Goal: Task Accomplishment & Management: Use online tool/utility

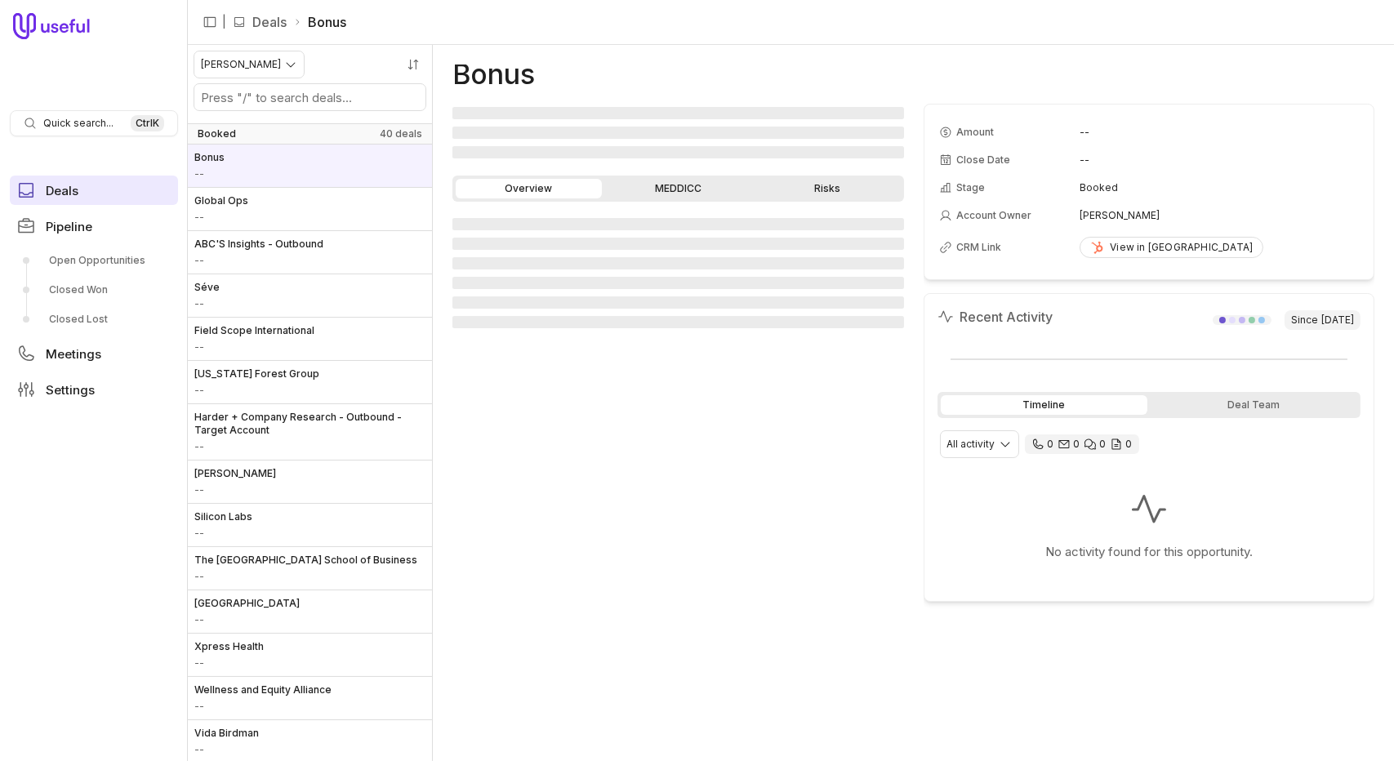
click at [65, 197] on span "Deals" at bounding box center [62, 191] width 33 height 12
click at [279, 64] on html "Quick search... Ctrl K Deals Pipeline Open Opportunities Closed Won Closed Lost…" at bounding box center [697, 380] width 1394 height 761
click at [274, 25] on link "Deals" at bounding box center [269, 22] width 34 height 20
click at [215, 20] on icon "Collapse sidebar" at bounding box center [210, 22] width 12 height 10
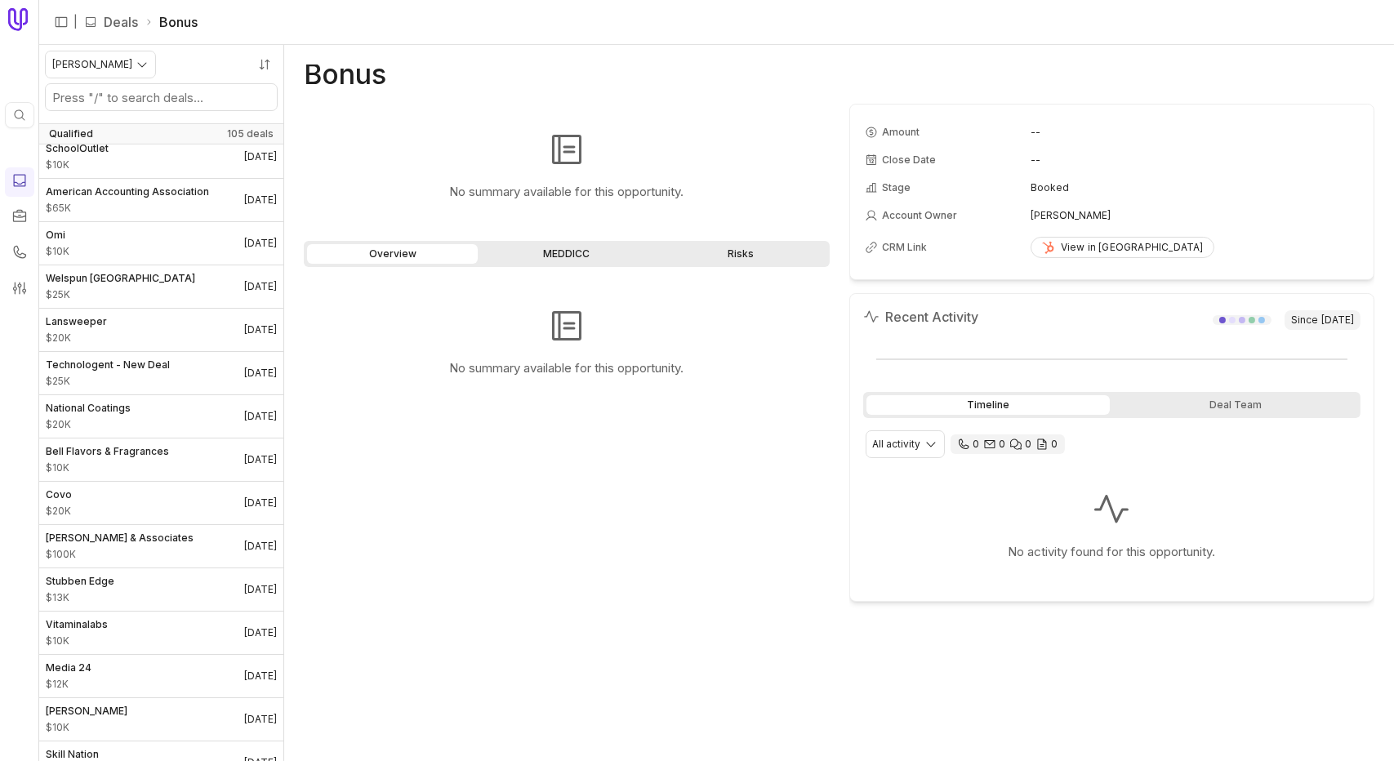
scroll to position [1470, 0]
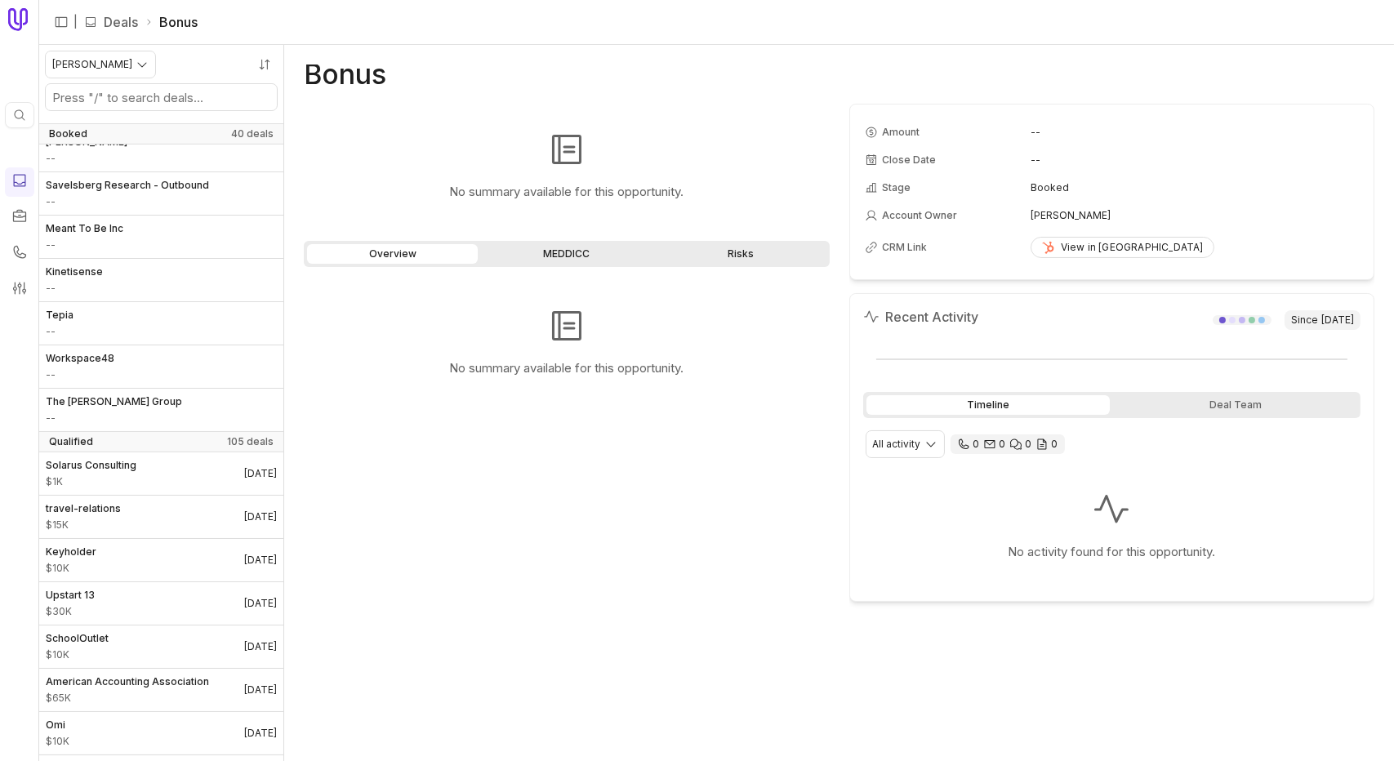
click at [128, 25] on link "Deals" at bounding box center [121, 22] width 34 height 20
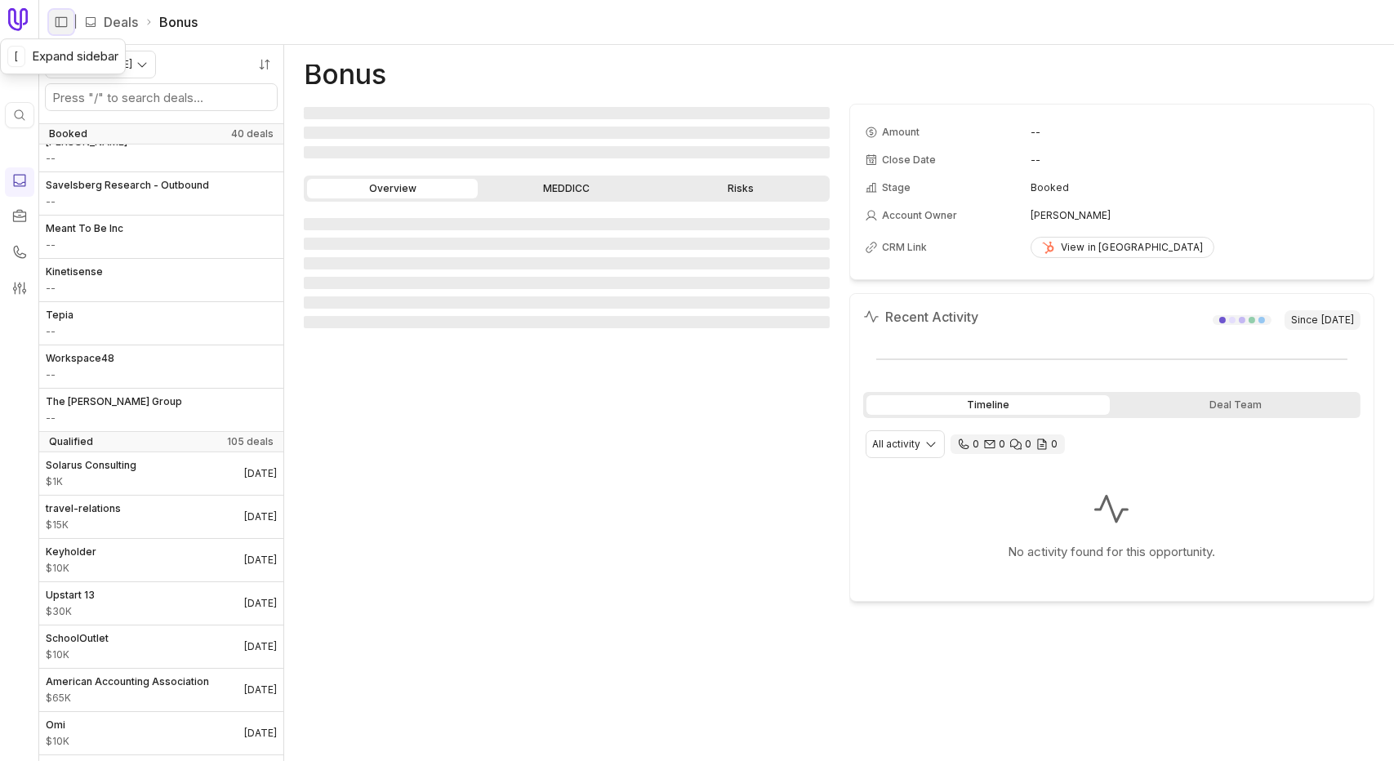
click at [52, 20] on button "Expand sidebar" at bounding box center [61, 22] width 25 height 25
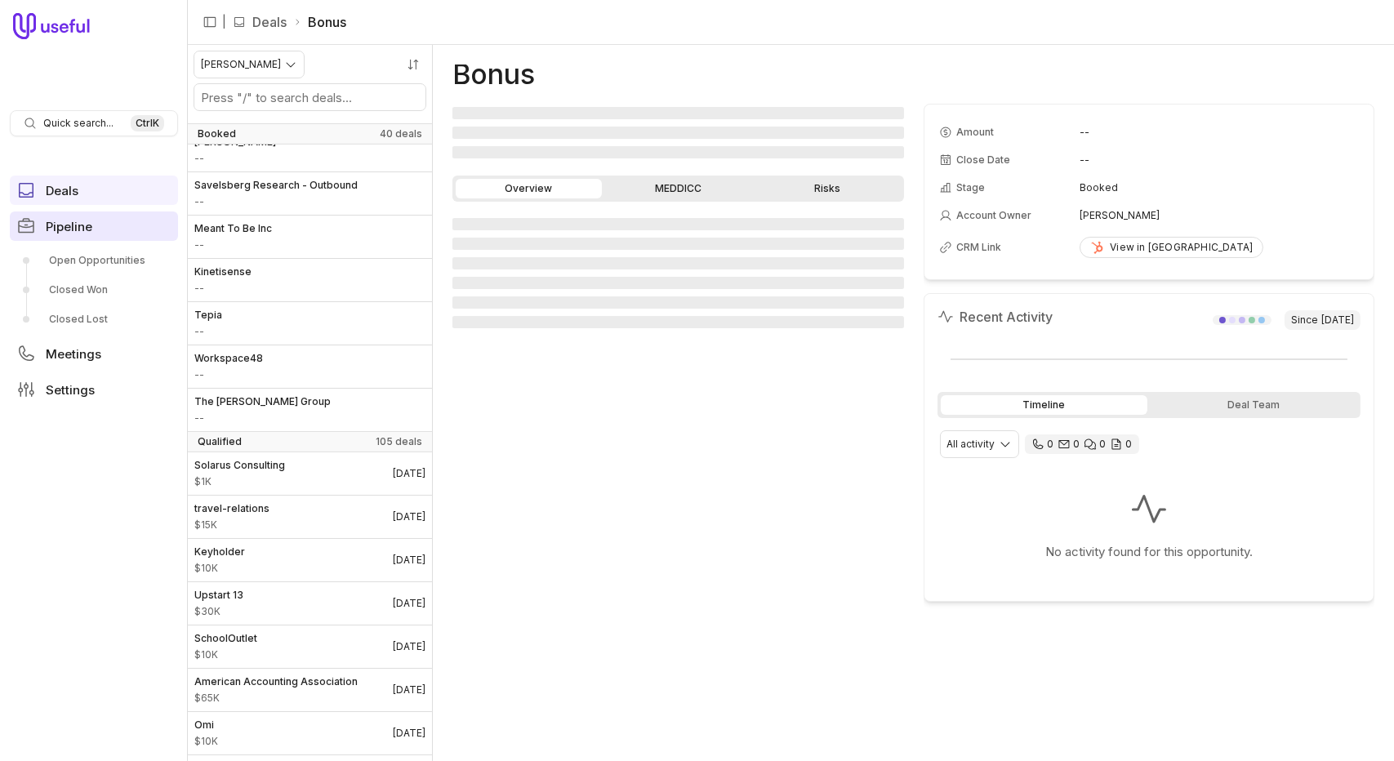
click at [131, 229] on link "Pipeline" at bounding box center [94, 226] width 168 height 29
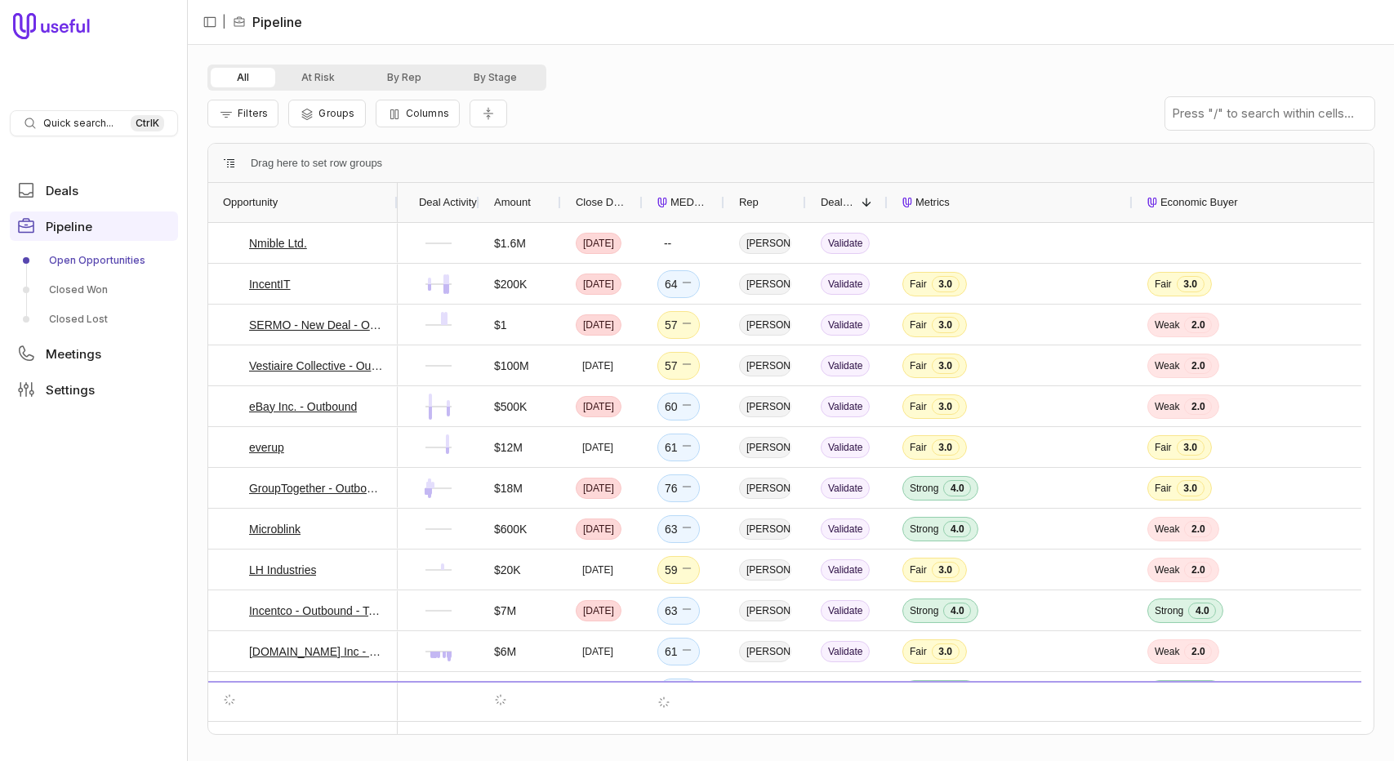
drag, startPoint x: 287, startPoint y: 208, endPoint x: 395, endPoint y: 221, distance: 108.6
click at [395, 221] on div at bounding box center [397, 202] width 7 height 39
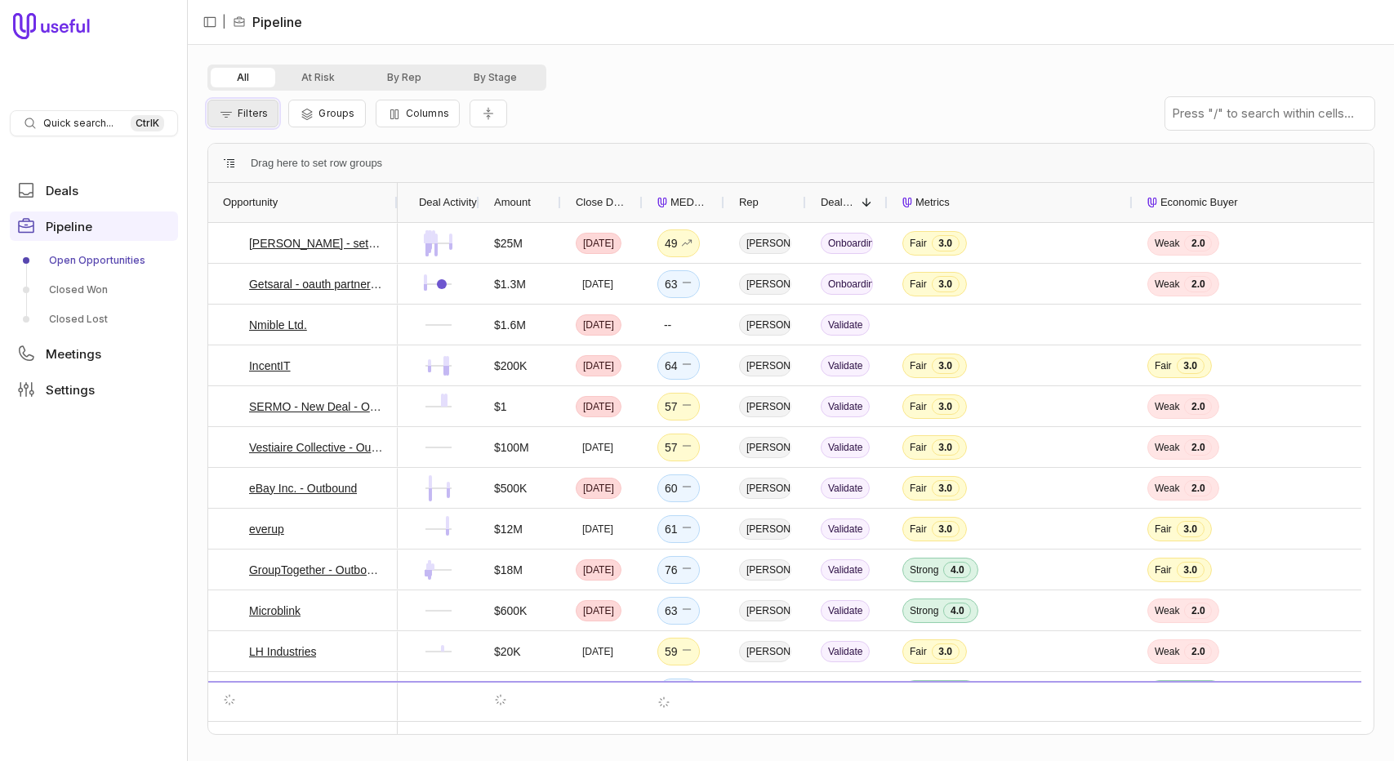
click at [261, 122] on button "Filters" at bounding box center [242, 114] width 71 height 28
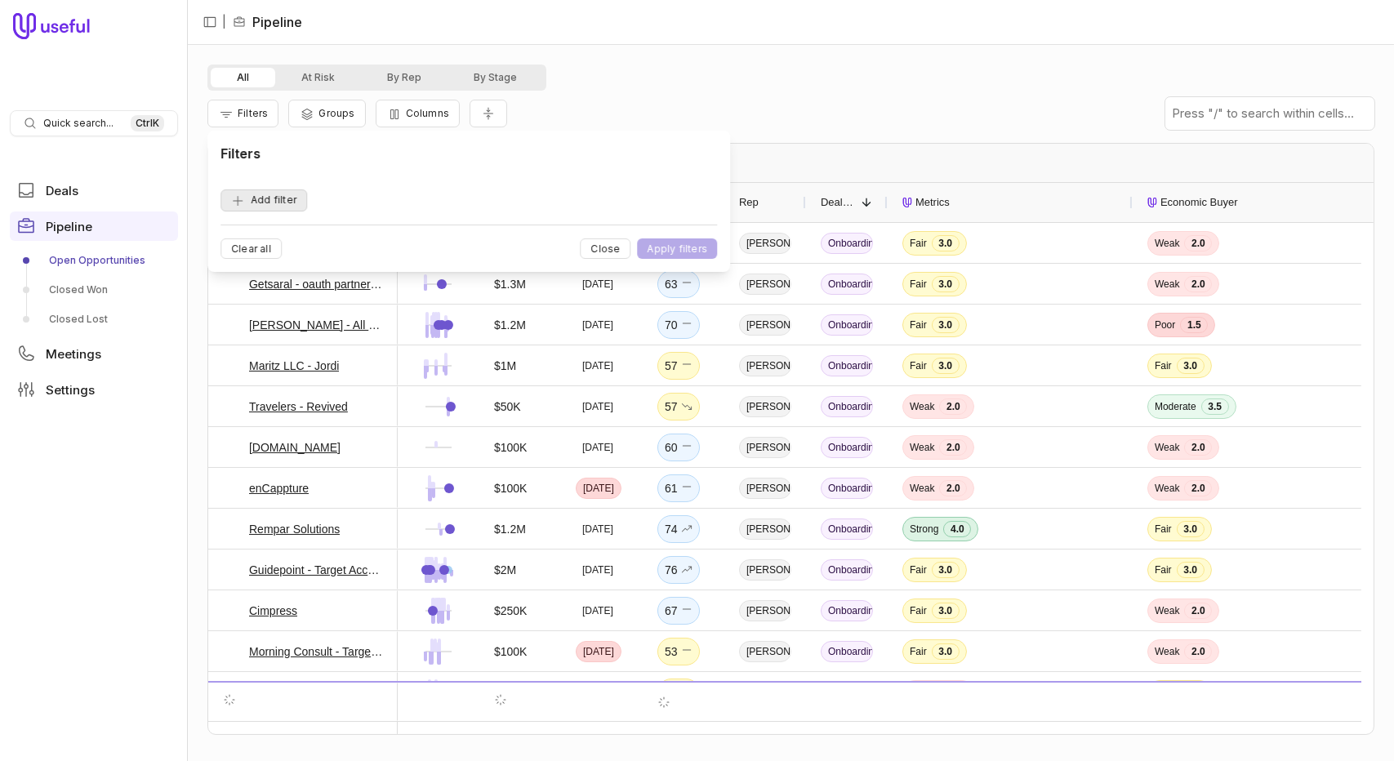
click at [279, 204] on button "Add filter" at bounding box center [264, 201] width 87 height 22
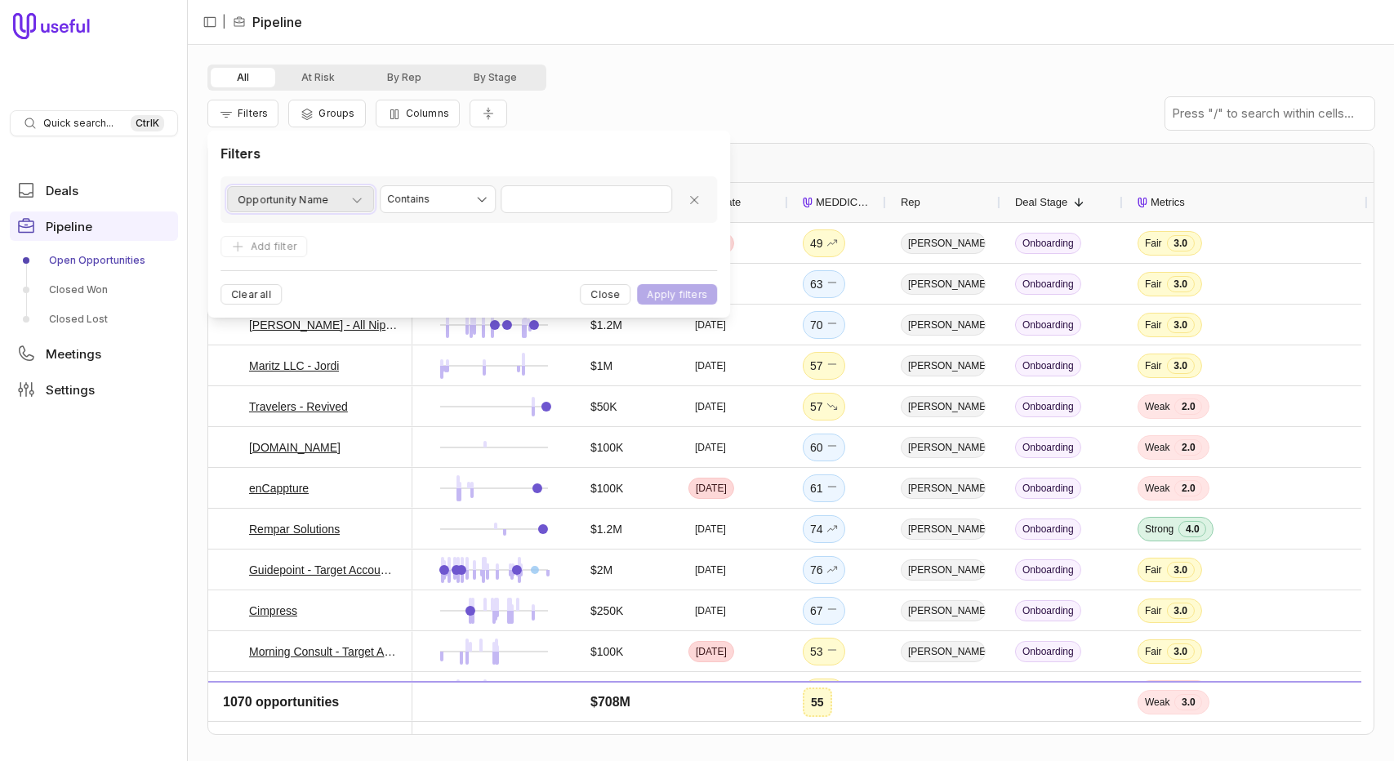
click at [355, 201] on icon "button" at bounding box center [357, 201] width 9 height 5
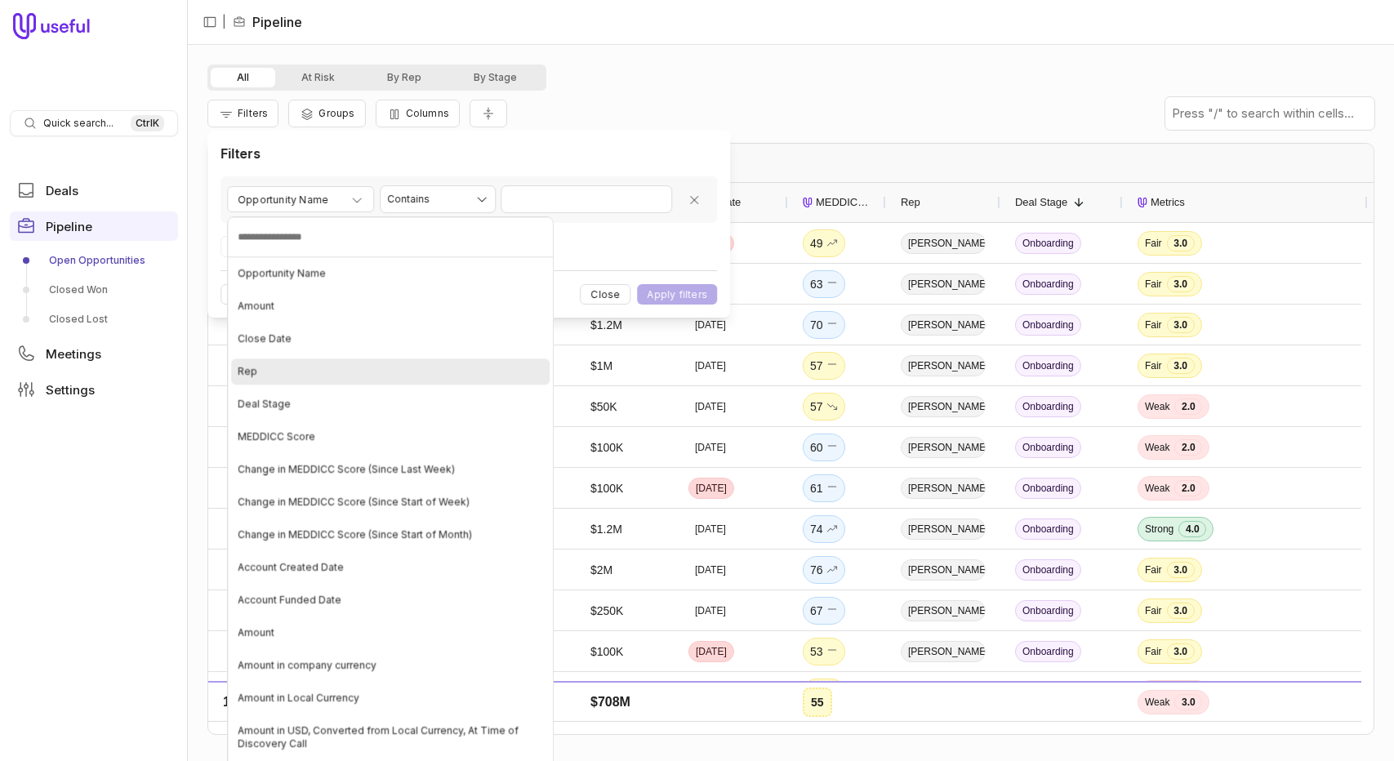
click at [348, 370] on div "Rep" at bounding box center [390, 372] width 319 height 26
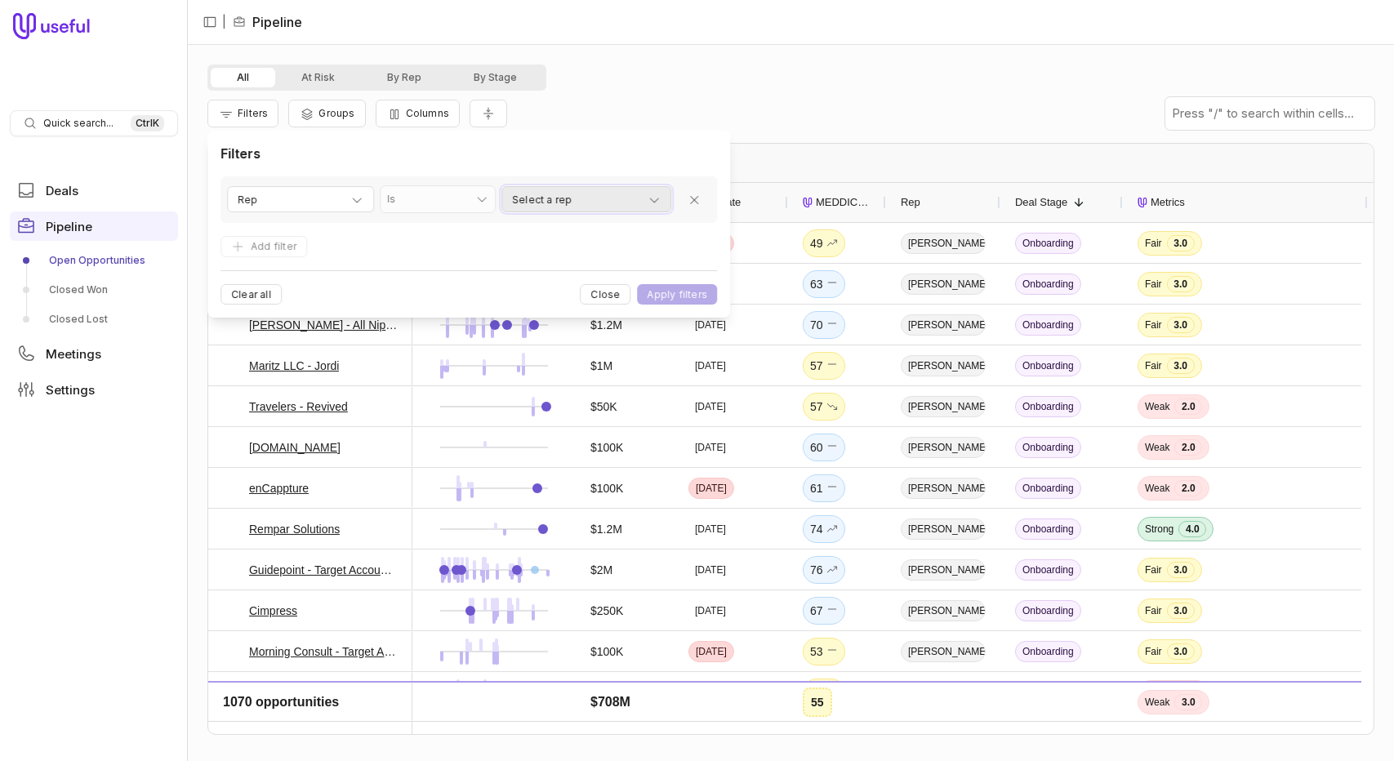
click at [555, 195] on span "Select a rep" at bounding box center [542, 200] width 60 height 20
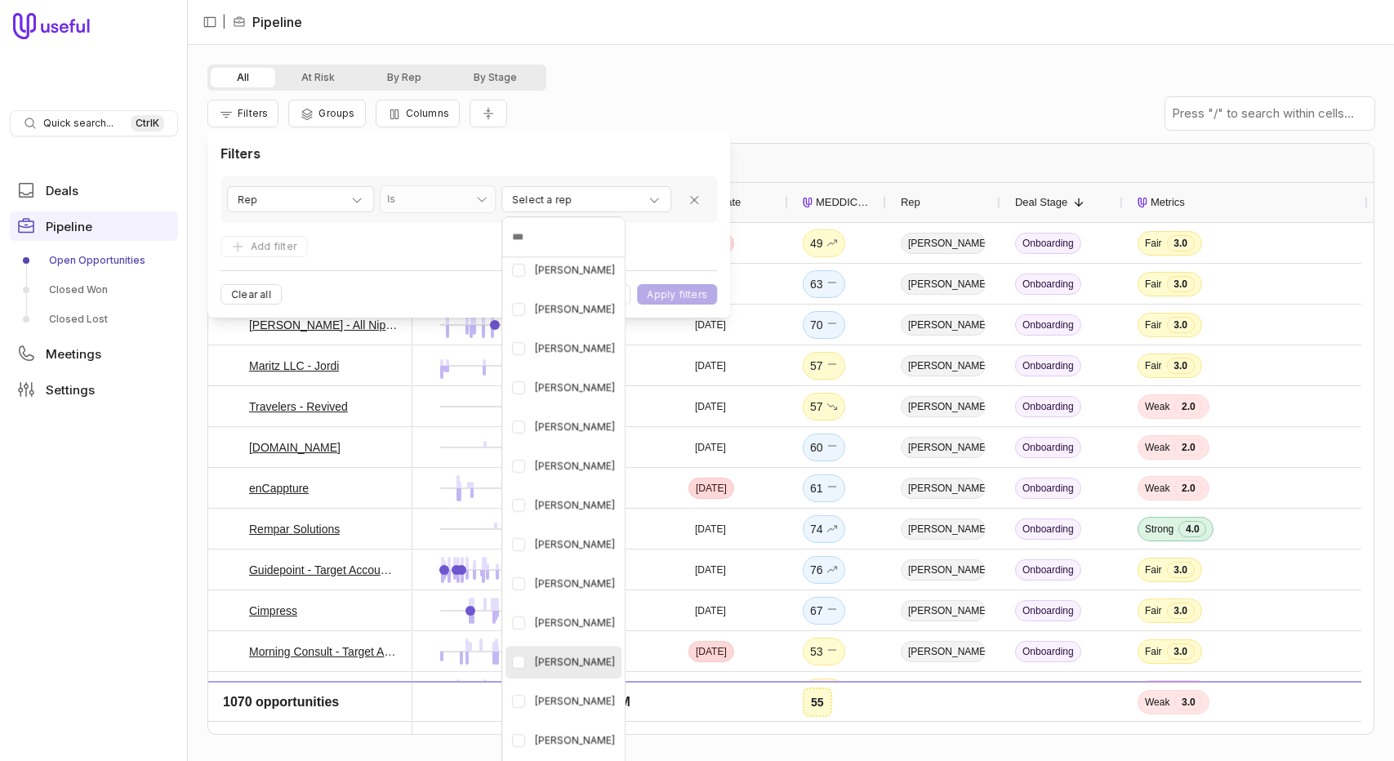
scroll to position [408, 0]
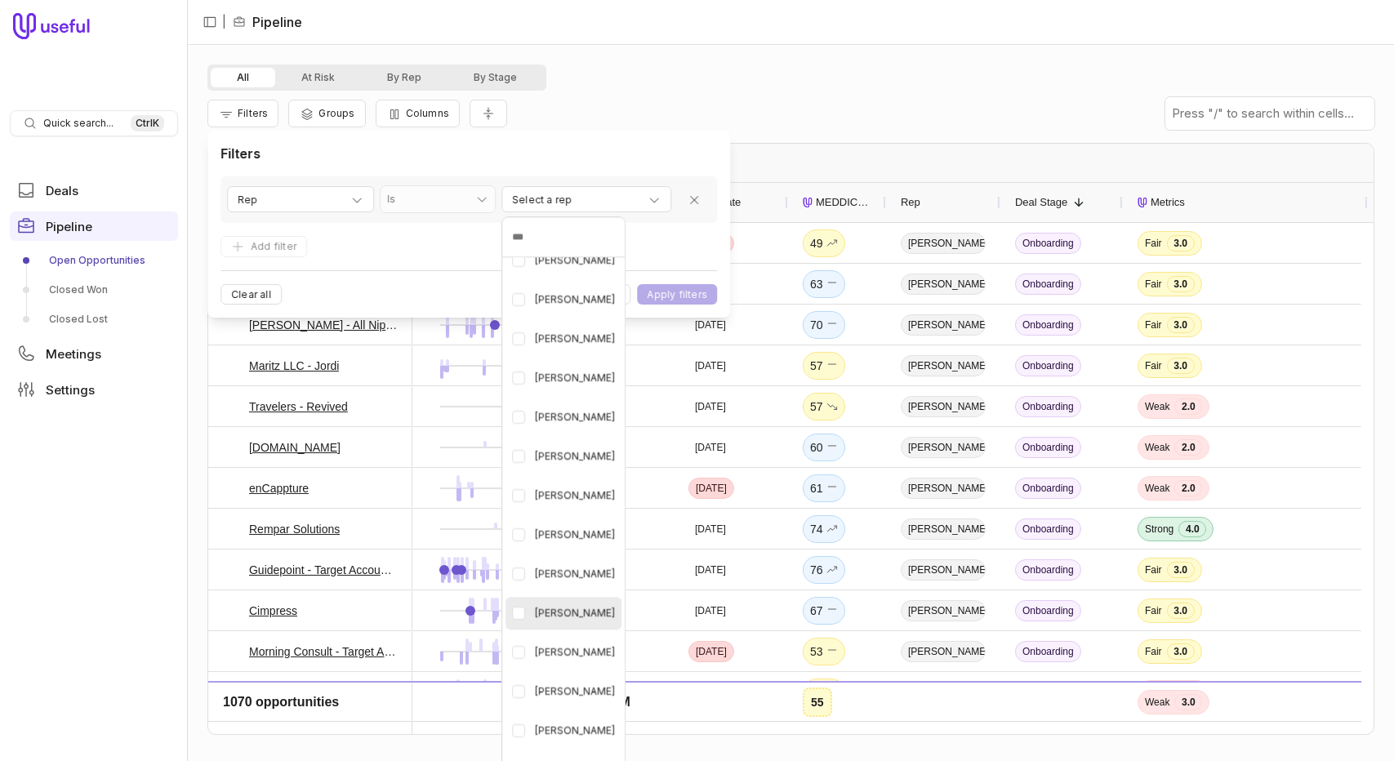
click at [583, 612] on span "[PERSON_NAME]" at bounding box center [575, 614] width 80 height 20
click at [687, 292] on html "Quick search... Ctrl K Deals Pipeline Open Opportunities Closed Won Closed Lost…" at bounding box center [697, 380] width 1394 height 761
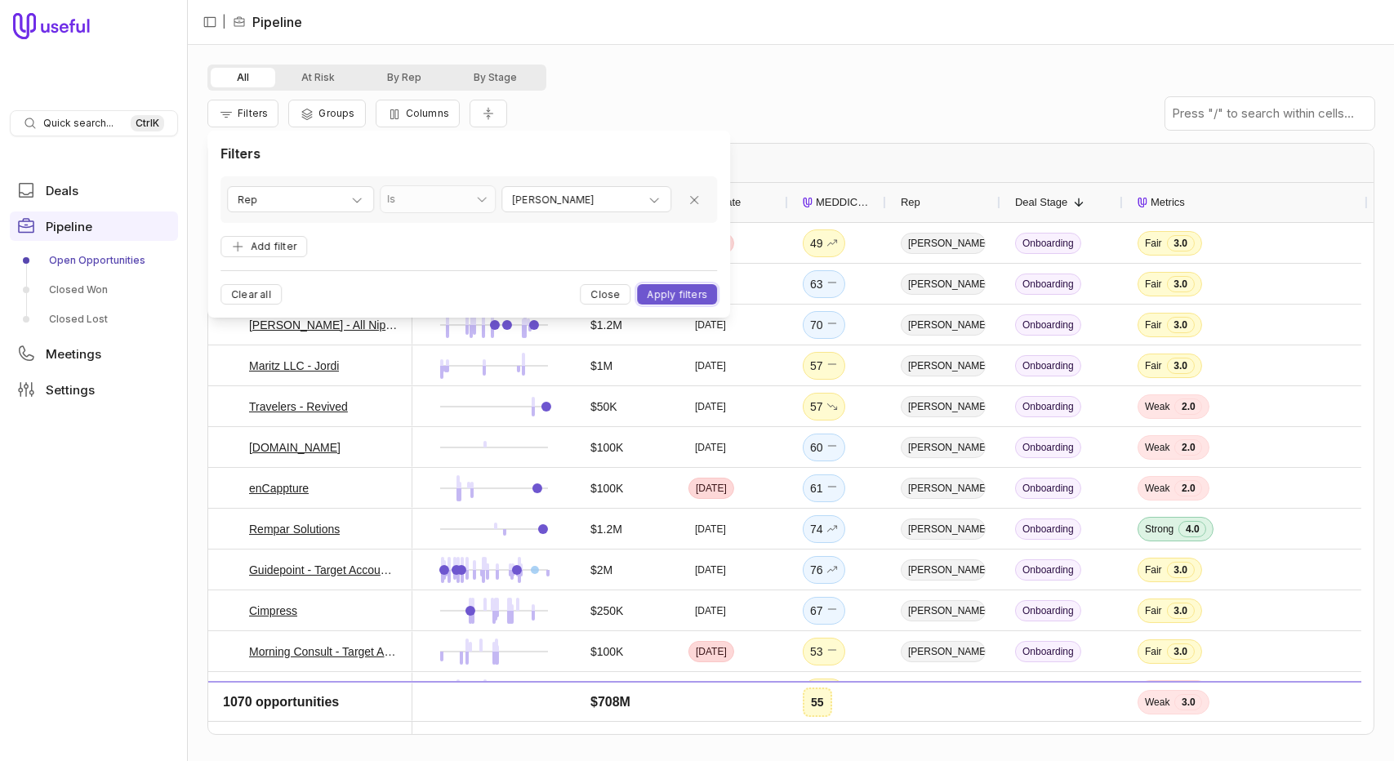
click at [687, 292] on button "Apply filters" at bounding box center [678, 294] width 80 height 20
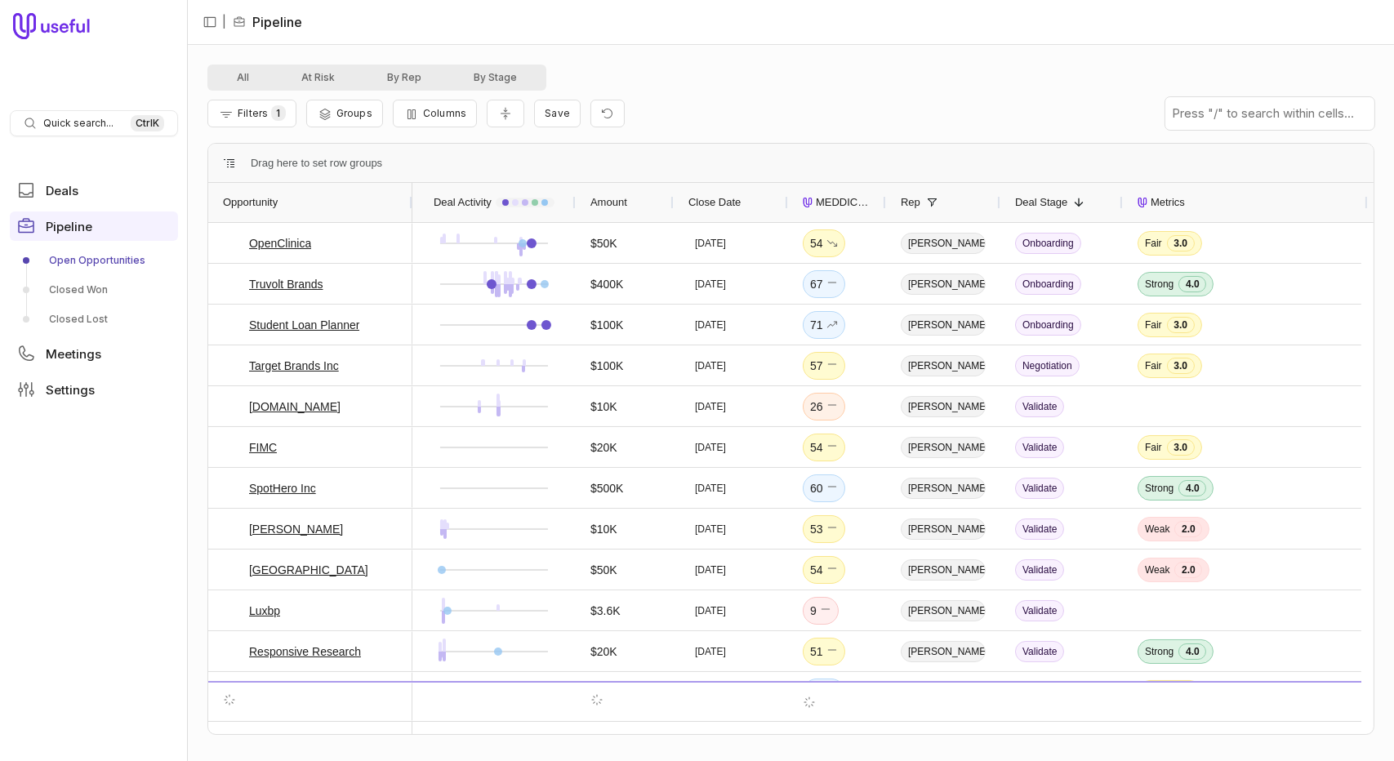
click at [863, 200] on span "MEDDICC Score" at bounding box center [844, 203] width 56 height 20
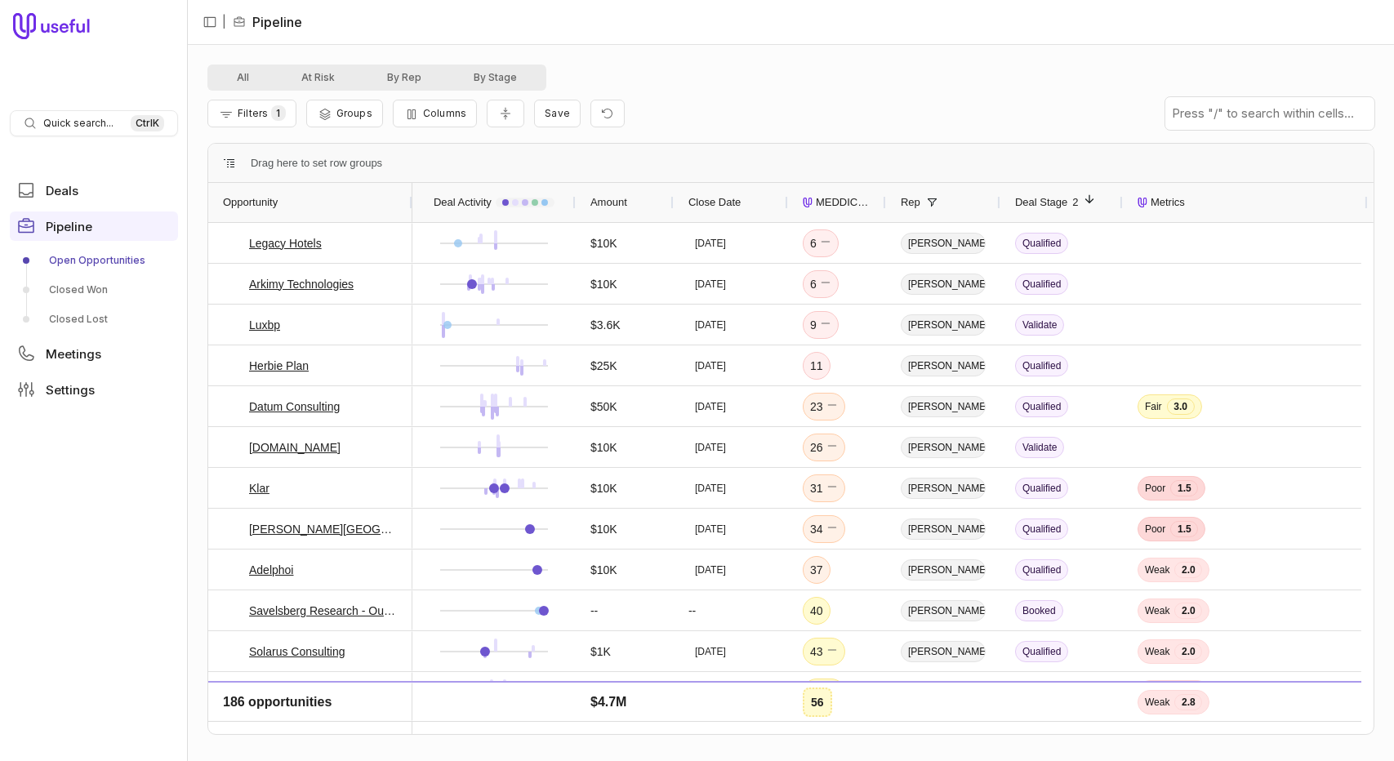
click at [863, 200] on span "MEDDICC Score" at bounding box center [844, 203] width 56 height 20
click at [854, 200] on span "MEDDICC Score" at bounding box center [844, 203] width 56 height 20
